Goal: Entertainment & Leisure: Consume media (video, audio)

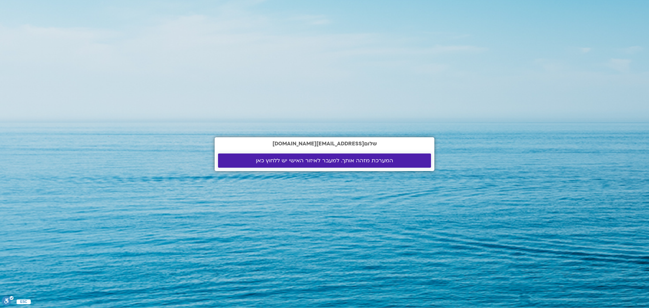
click at [317, 166] on link "המערכת מזהה אותך. למעבר לאיזור האישי יש ללחוץ כאן" at bounding box center [324, 160] width 213 height 14
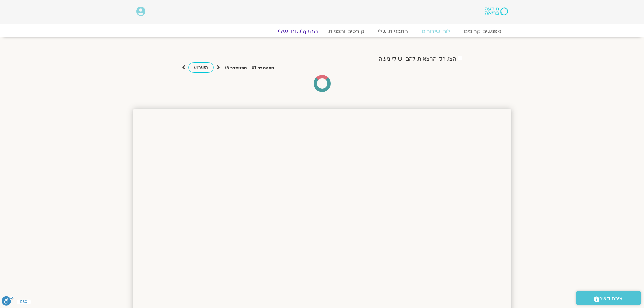
click at [300, 32] on link "ההקלטות שלי" at bounding box center [297, 31] width 57 height 8
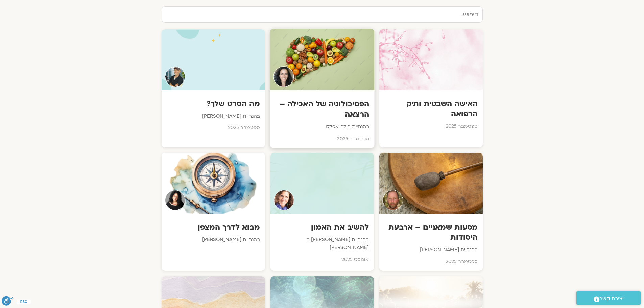
scroll to position [101, 0]
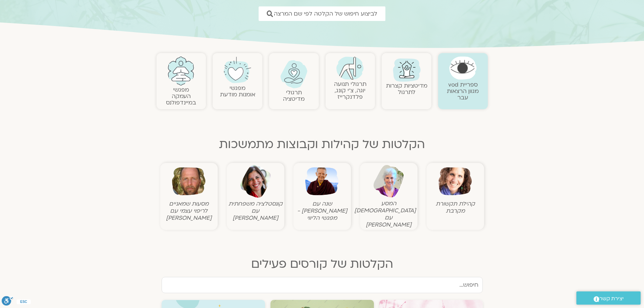
click at [439, 179] on img at bounding box center [454, 181] width 33 height 33
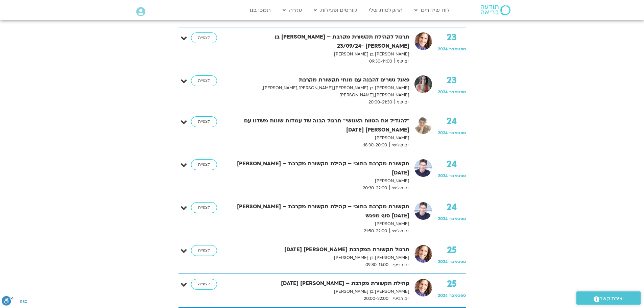
scroll to position [845, 0]
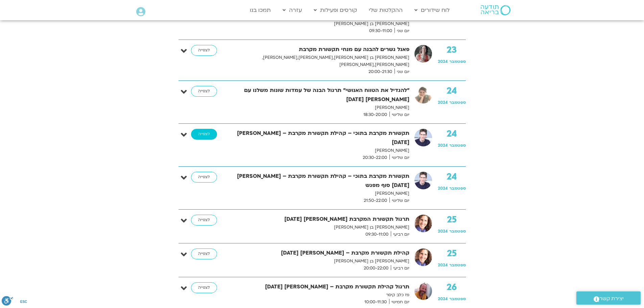
click at [197, 129] on link "לצפייה" at bounding box center [204, 134] width 26 height 11
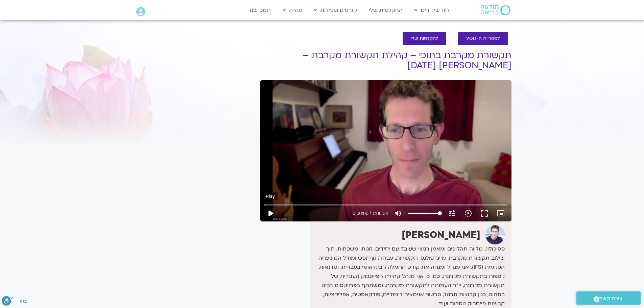
click at [271, 213] on button "play_arrow" at bounding box center [270, 213] width 16 height 16
click at [484, 214] on button "fullscreen" at bounding box center [484, 213] width 16 height 16
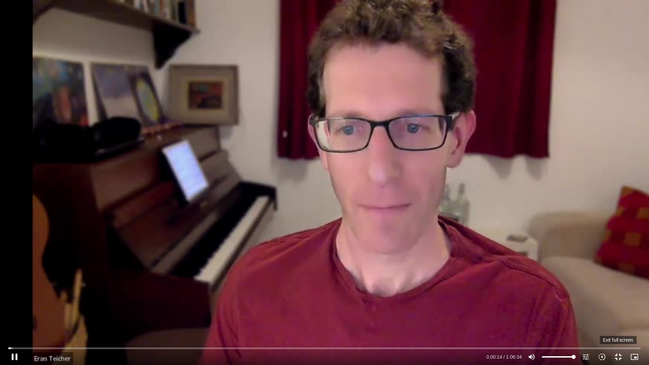
click at [615, 308] on button "fullscreen_exit" at bounding box center [618, 357] width 16 height 16
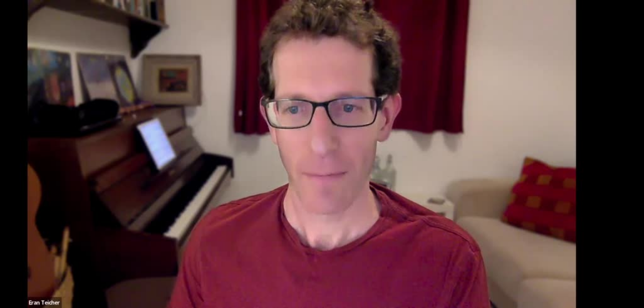
type input "20.874913"
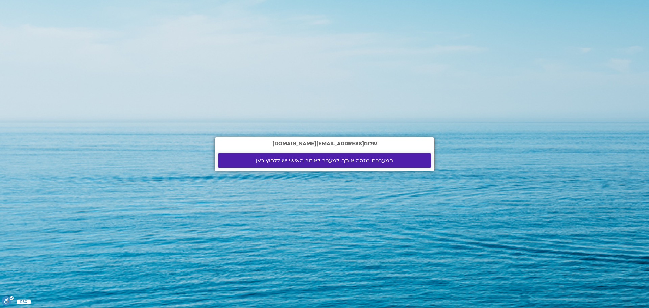
click at [323, 162] on span "המערכת מזהה אותך. למעבר לאיזור האישי יש ללחוץ כאן" at bounding box center [324, 161] width 137 height 6
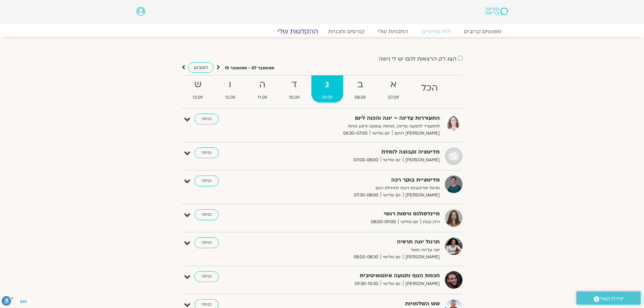
click at [308, 31] on link "ההקלטות שלי" at bounding box center [297, 31] width 57 height 8
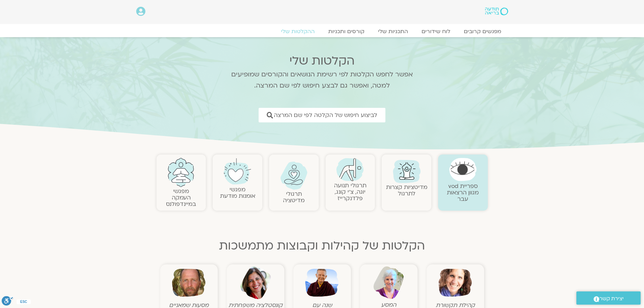
click at [457, 286] on img at bounding box center [454, 282] width 33 height 33
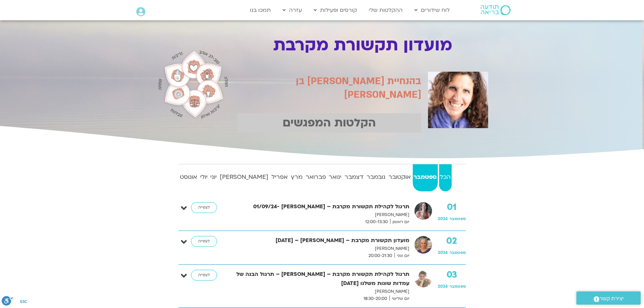
click at [446, 174] on strong "הכל" at bounding box center [445, 177] width 13 height 10
click at [193, 182] on link "אוגוסט" at bounding box center [188, 177] width 19 height 27
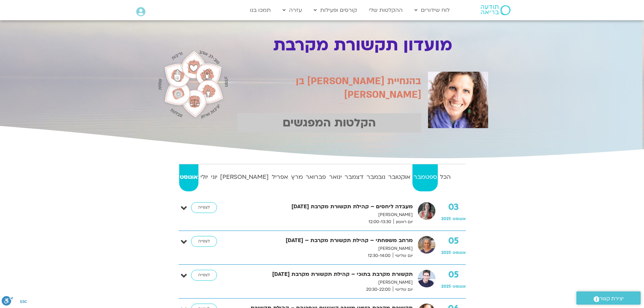
click at [428, 177] on strong "ספטמבר" at bounding box center [424, 177] width 25 height 10
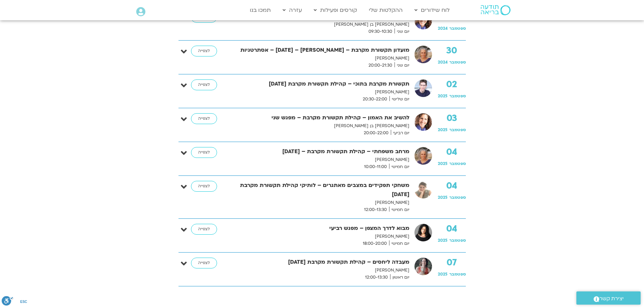
scroll to position [1217, 0]
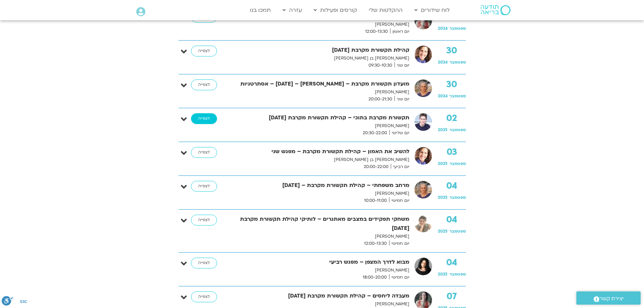
click at [198, 113] on link "לצפייה" at bounding box center [204, 118] width 26 height 11
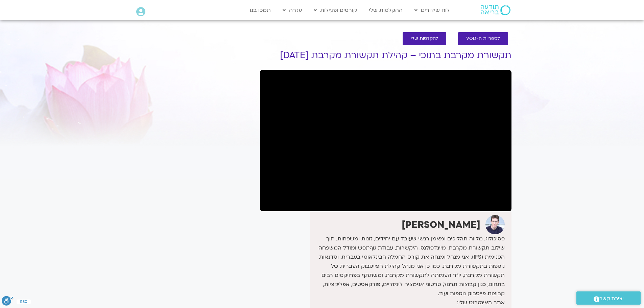
click at [544, 167] on section "לספריית ה-VOD להקלטות שלי תקשורת מקרבת בתוכי – קהילת תקשורת מקרבת [DATE] [PERSO…" at bounding box center [322, 202] width 644 height 355
click at [533, 208] on section "לספריית ה-VOD להקלטות שלי תקשורת מקרבת בתוכי – קהילת תקשורת מקרבת [DATE] [PERSO…" at bounding box center [322, 202] width 644 height 355
click at [473, 307] on p "אתר האינטרנט שלי: [DOMAIN_NAME]" at bounding box center [408, 307] width 193 height 18
